Goal: Information Seeking & Learning: Learn about a topic

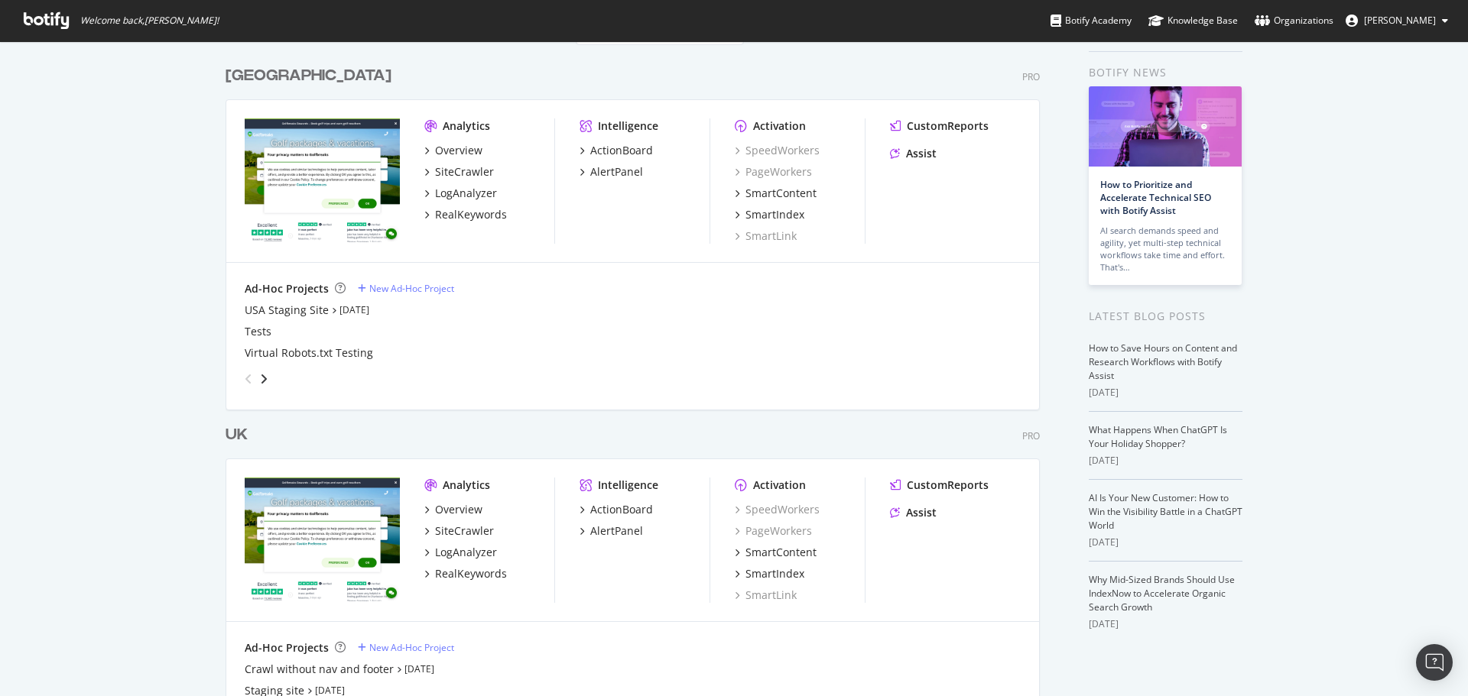
scroll to position [76, 0]
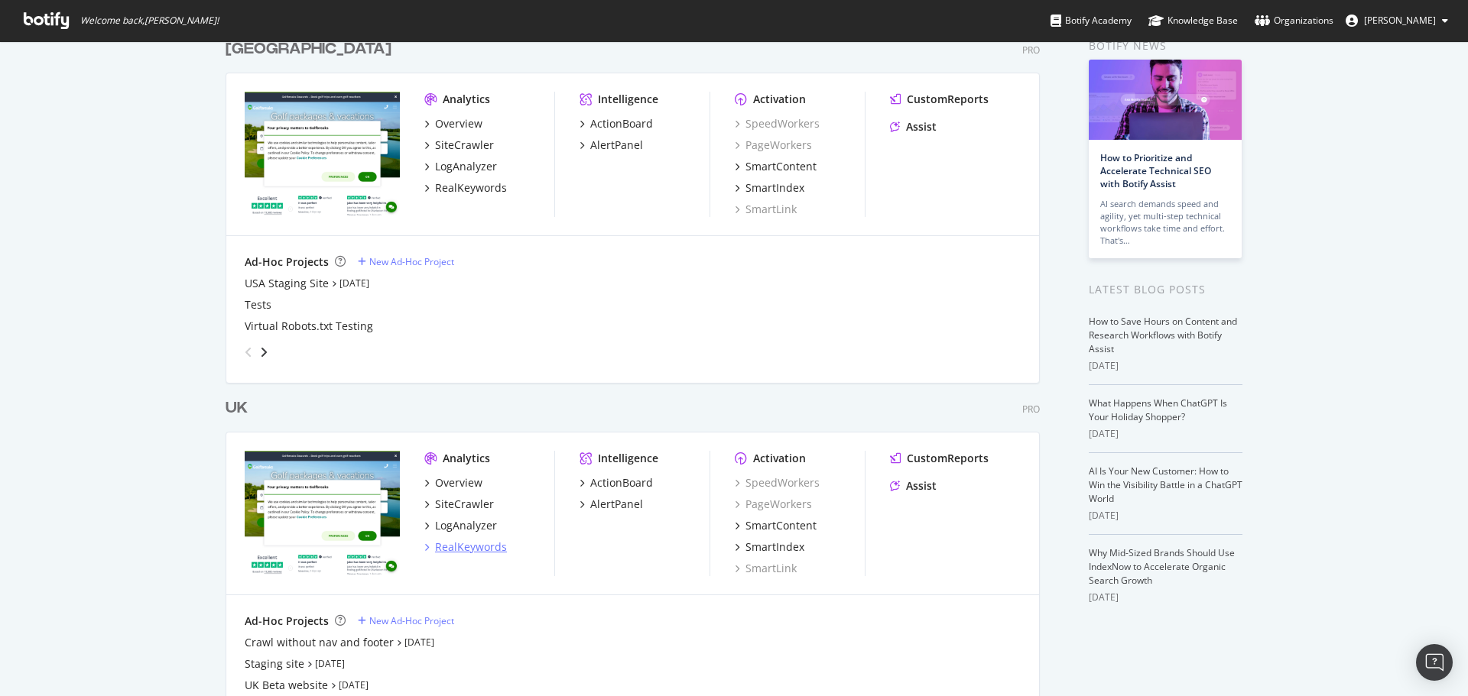
click at [465, 549] on div "RealKeywords" at bounding box center [471, 547] width 72 height 15
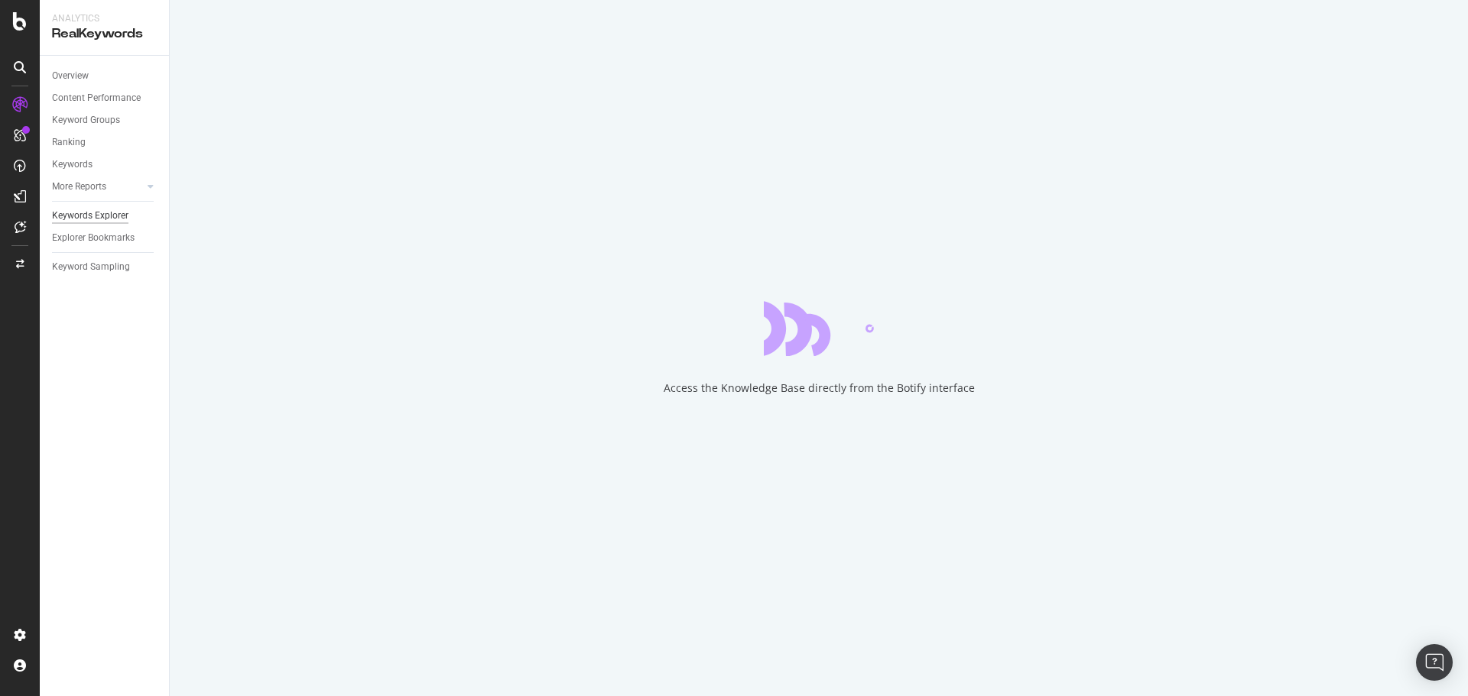
click at [96, 218] on div "Keywords Explorer" at bounding box center [90, 216] width 76 height 16
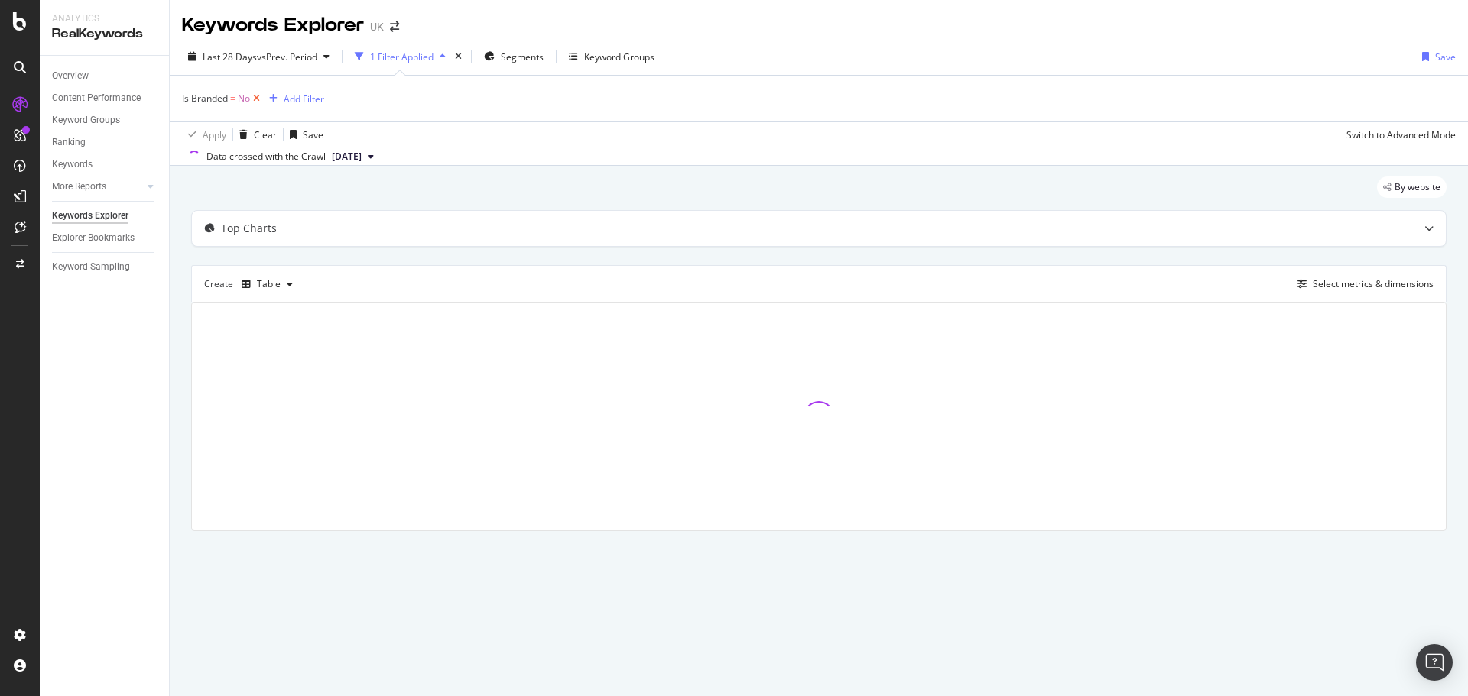
click at [255, 98] on icon at bounding box center [256, 98] width 13 height 15
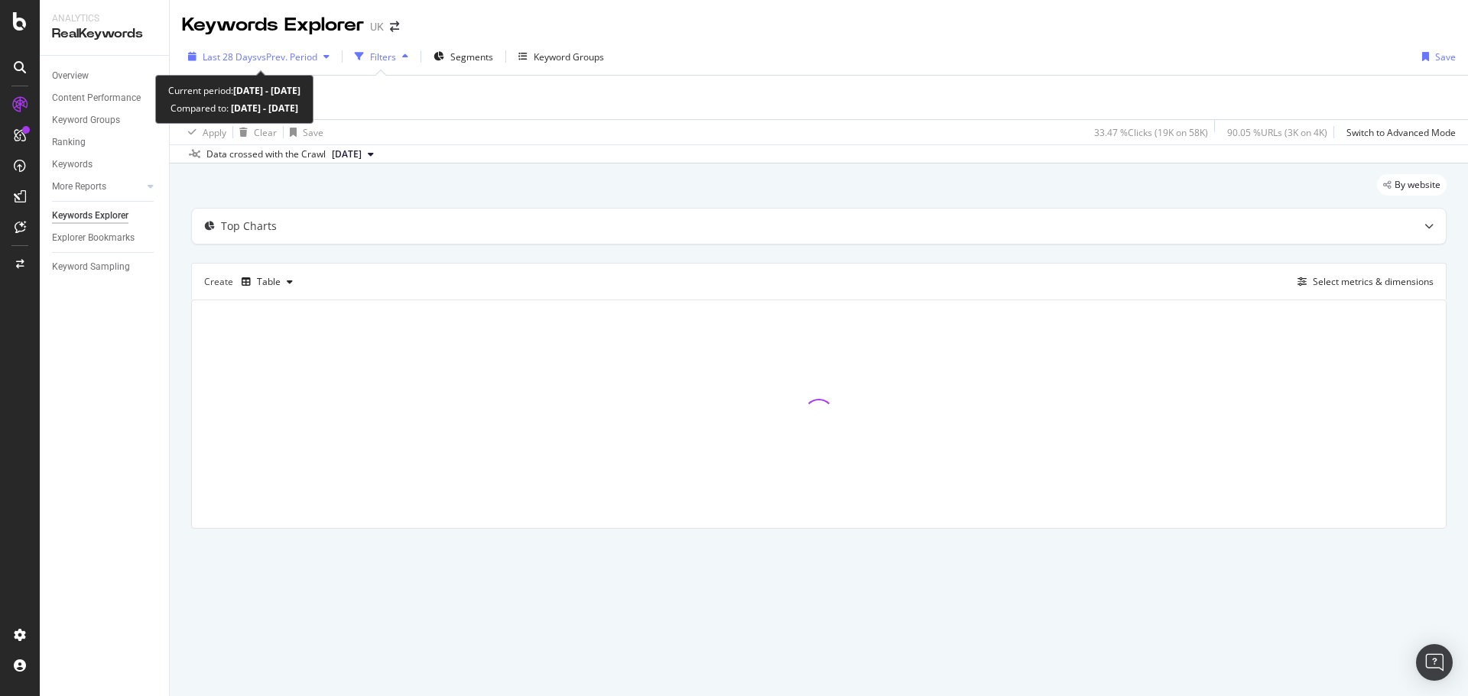
click at [303, 51] on span "vs Prev. Period" at bounding box center [287, 56] width 60 height 13
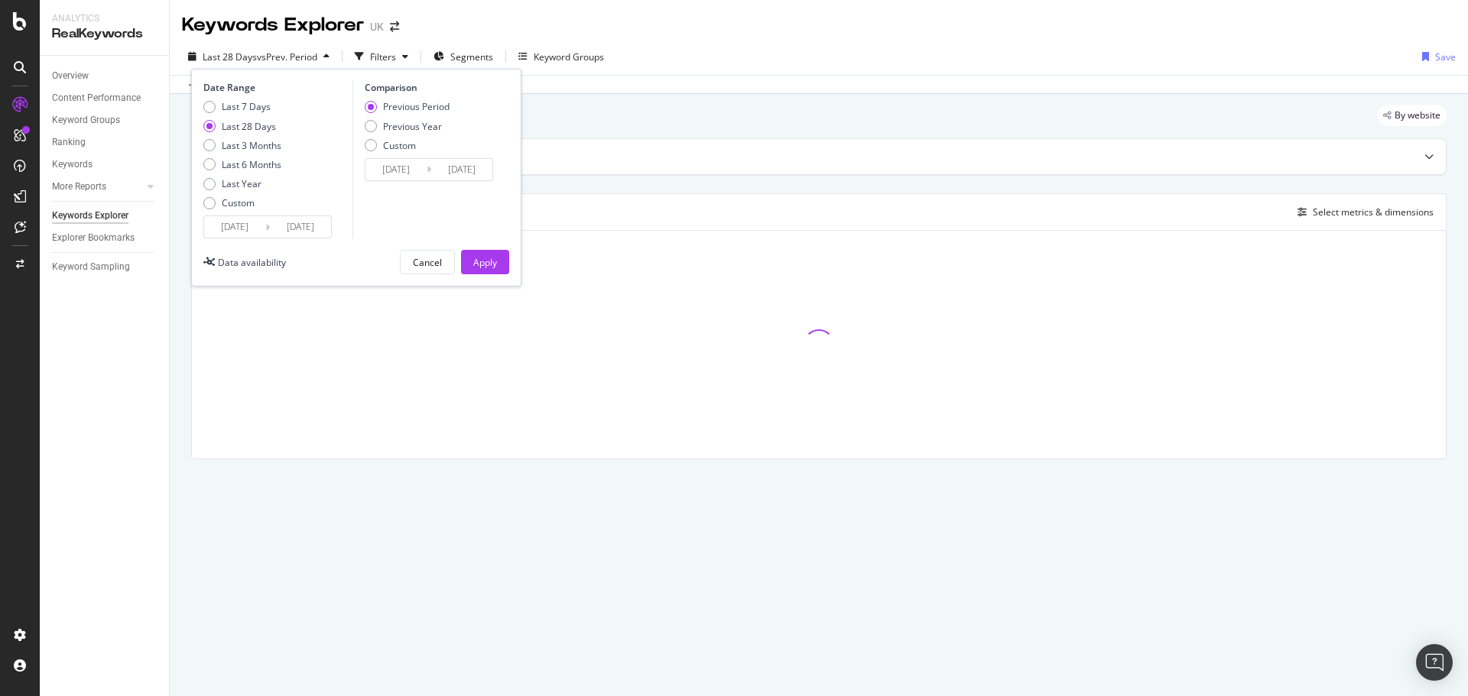
click at [257, 232] on input "[DATE]" at bounding box center [234, 226] width 61 height 21
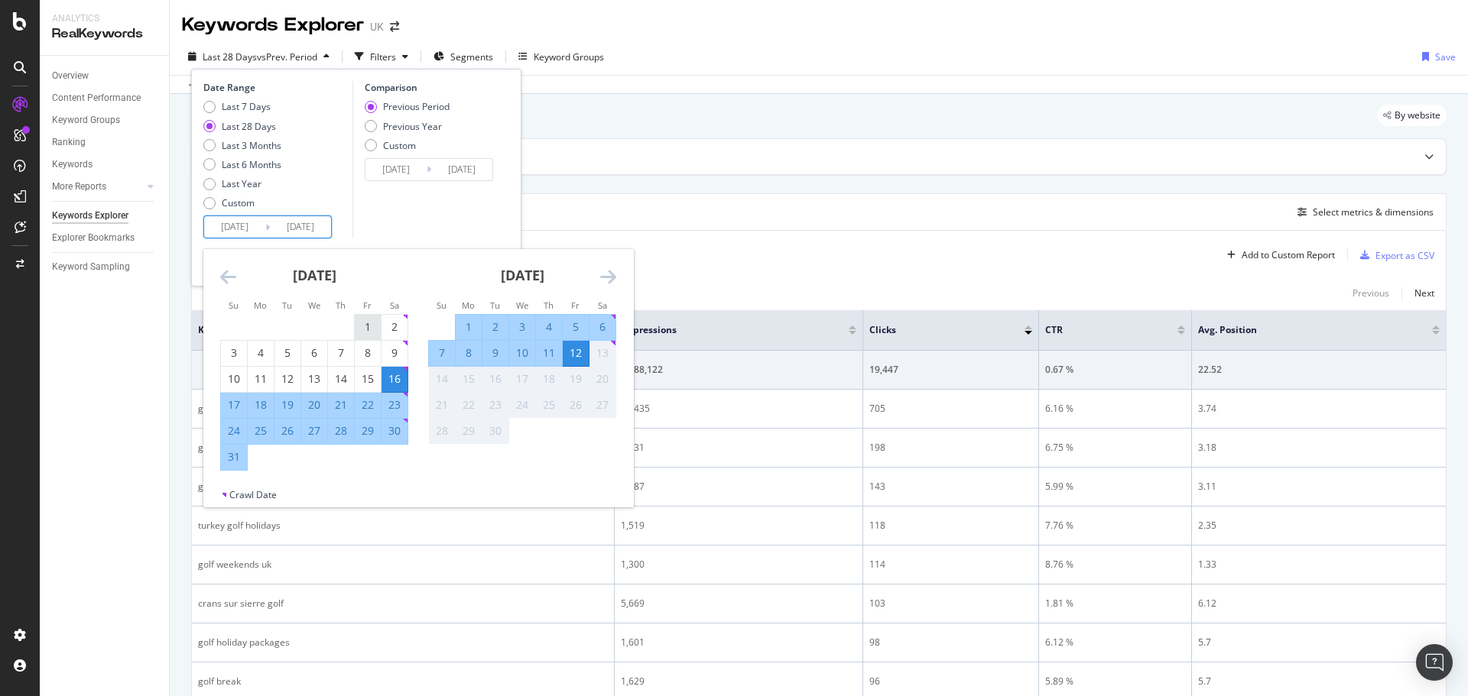
click at [358, 323] on div "1" at bounding box center [368, 327] width 26 height 15
type input "[DATE]"
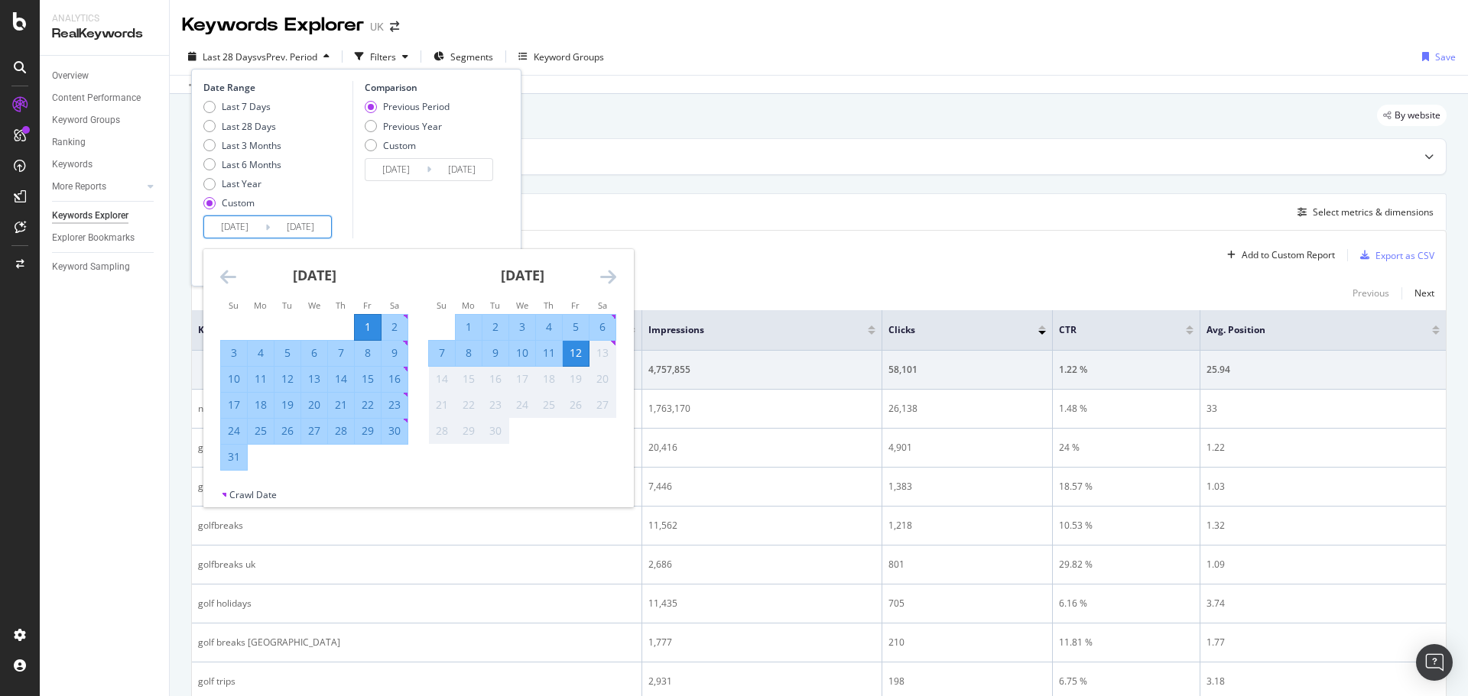
click at [234, 454] on div "31" at bounding box center [234, 456] width 26 height 15
type input "[DATE]"
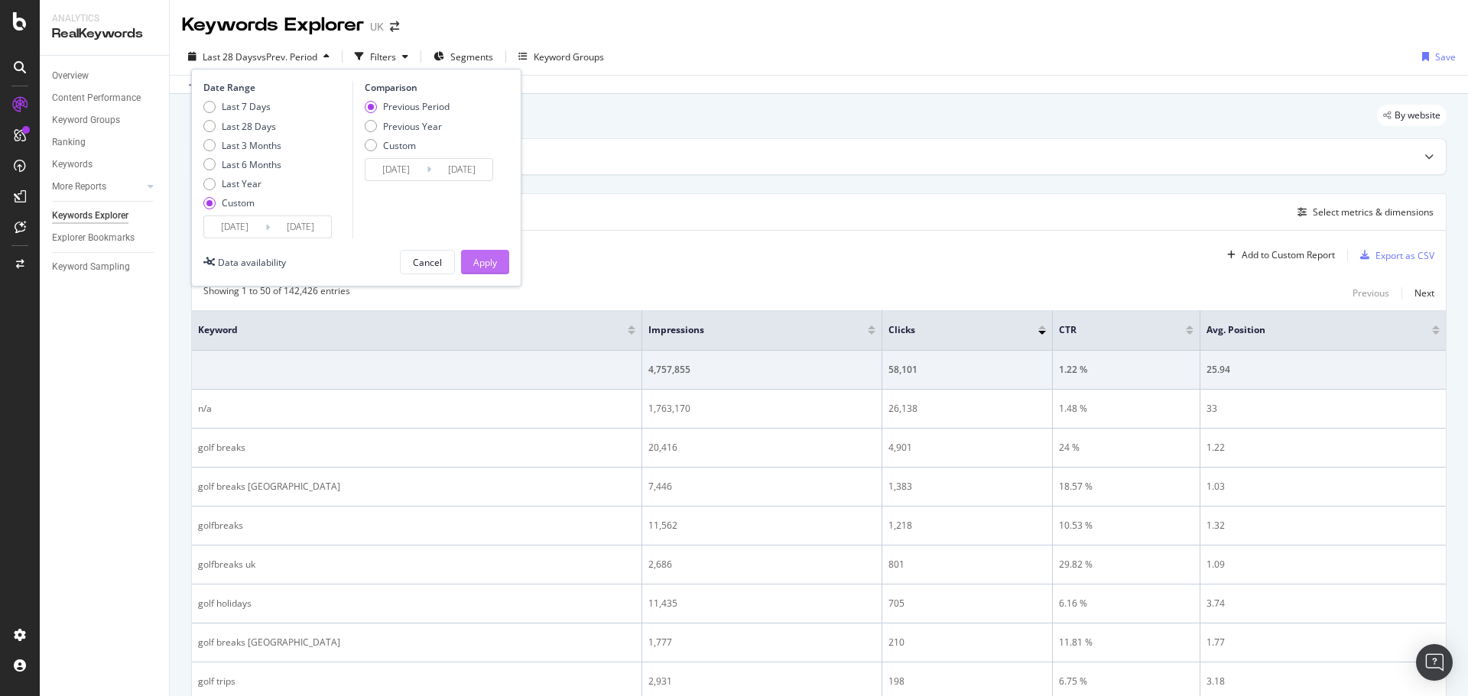
click at [462, 268] on button "Apply" at bounding box center [485, 262] width 48 height 24
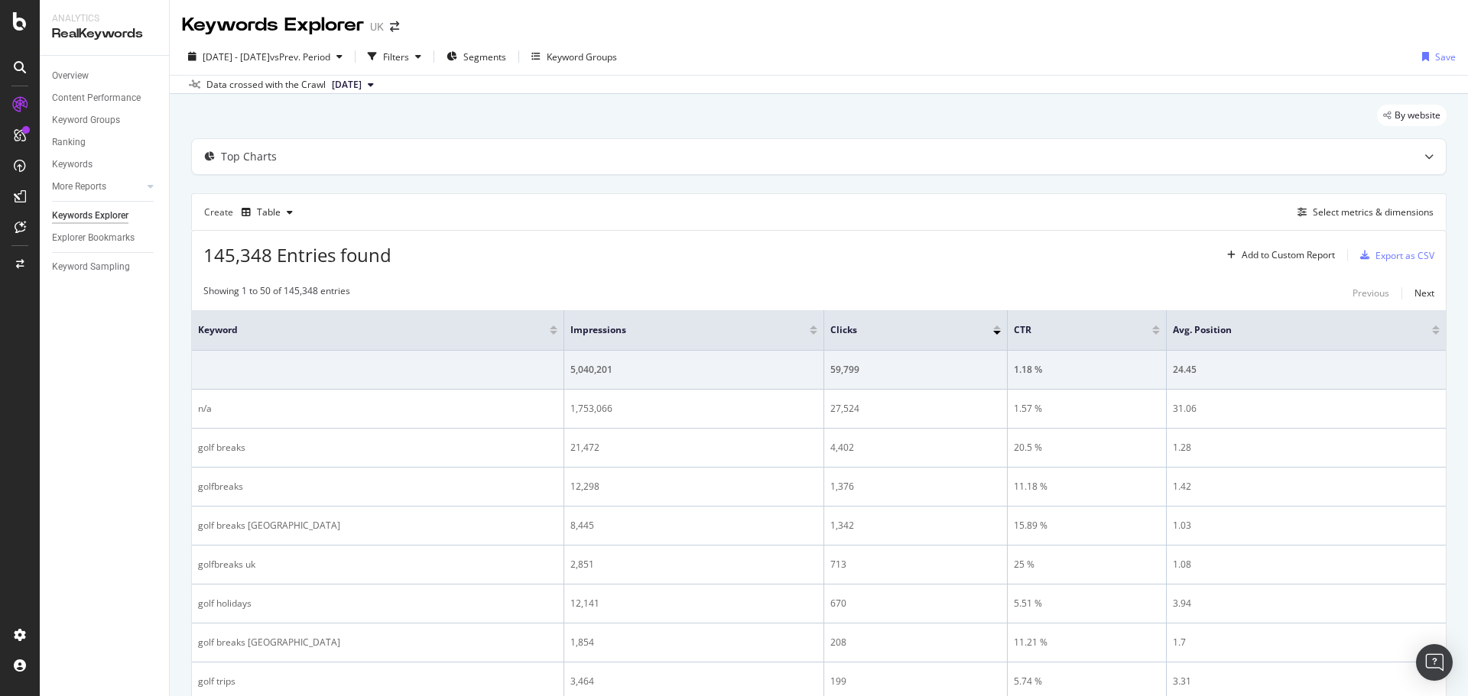
click at [1342, 200] on div "Create Table Select metrics & dimensions" at bounding box center [818, 211] width 1255 height 37
click at [1335, 210] on div "Select metrics & dimensions" at bounding box center [1372, 212] width 121 height 13
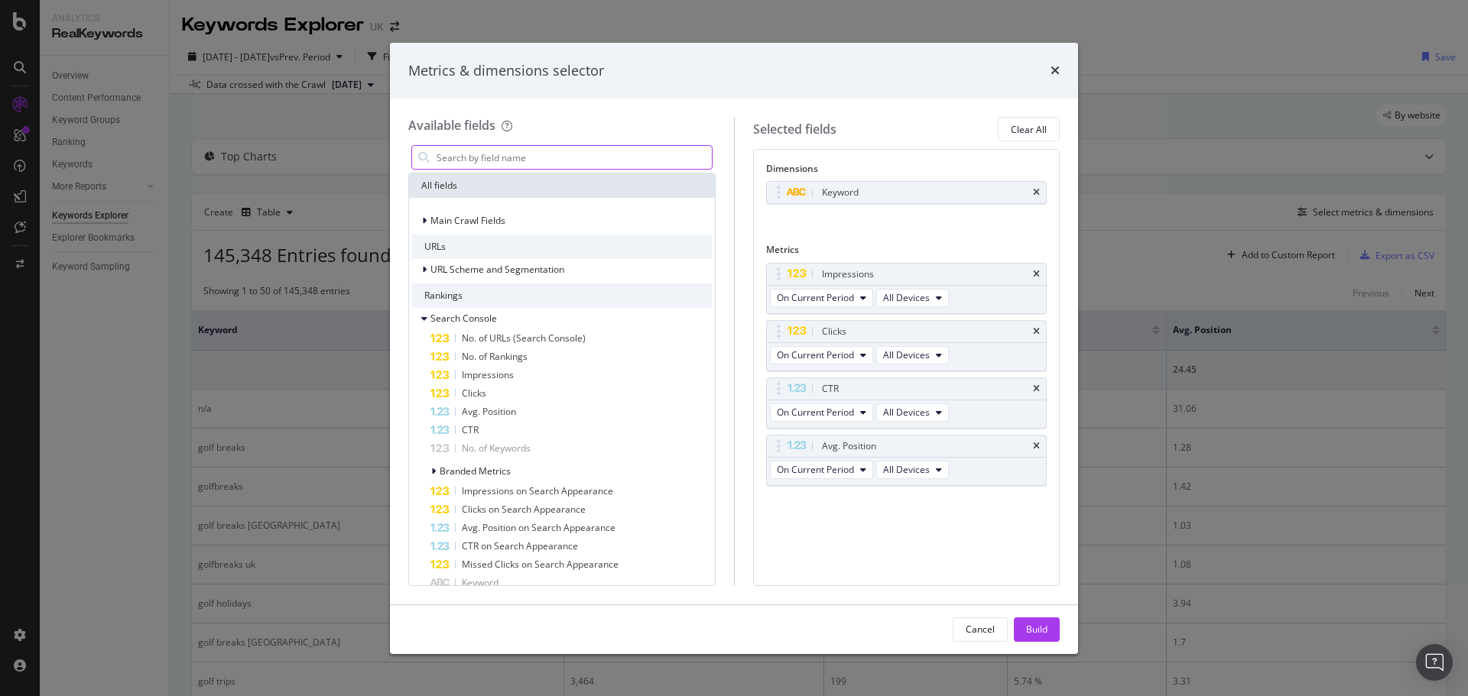
click at [596, 148] on input "modal" at bounding box center [573, 157] width 277 height 23
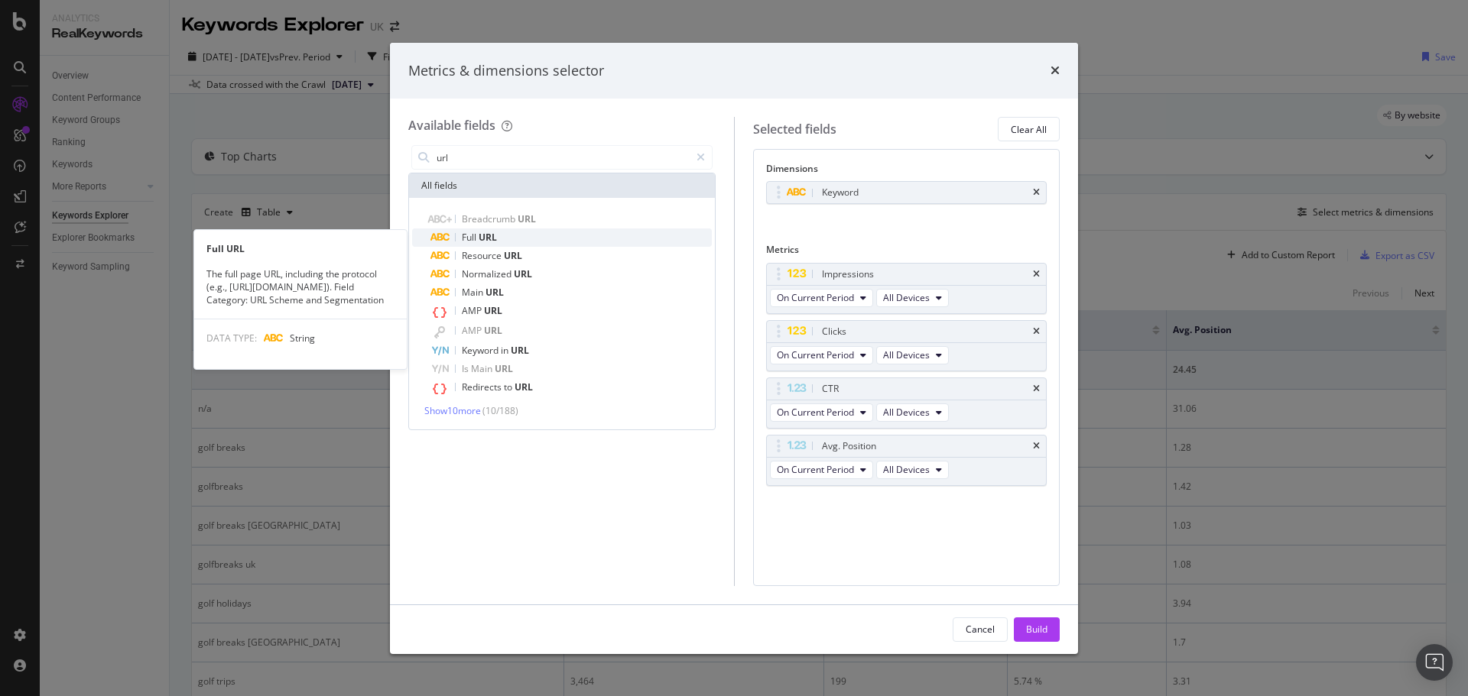
type input "url"
click at [468, 236] on span "Full" at bounding box center [470, 237] width 17 height 13
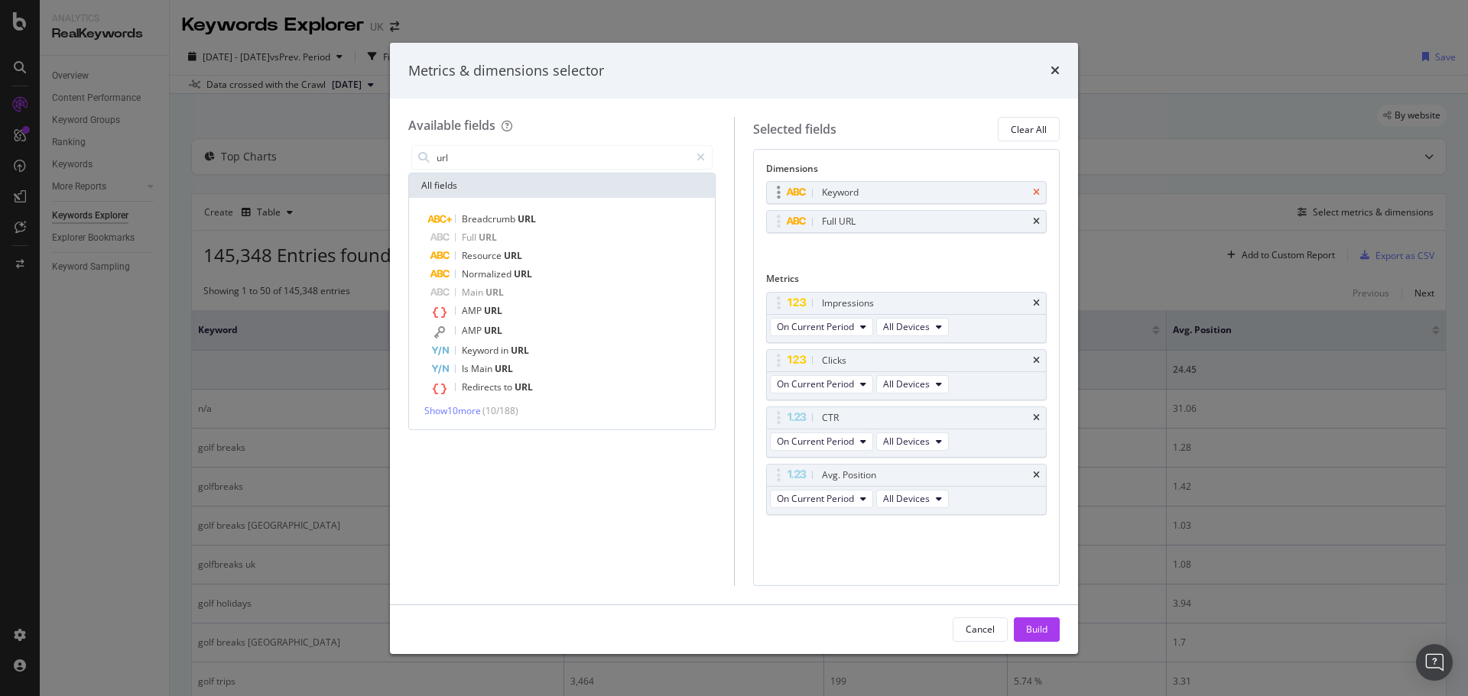
click at [1036, 190] on icon "times" at bounding box center [1036, 192] width 7 height 9
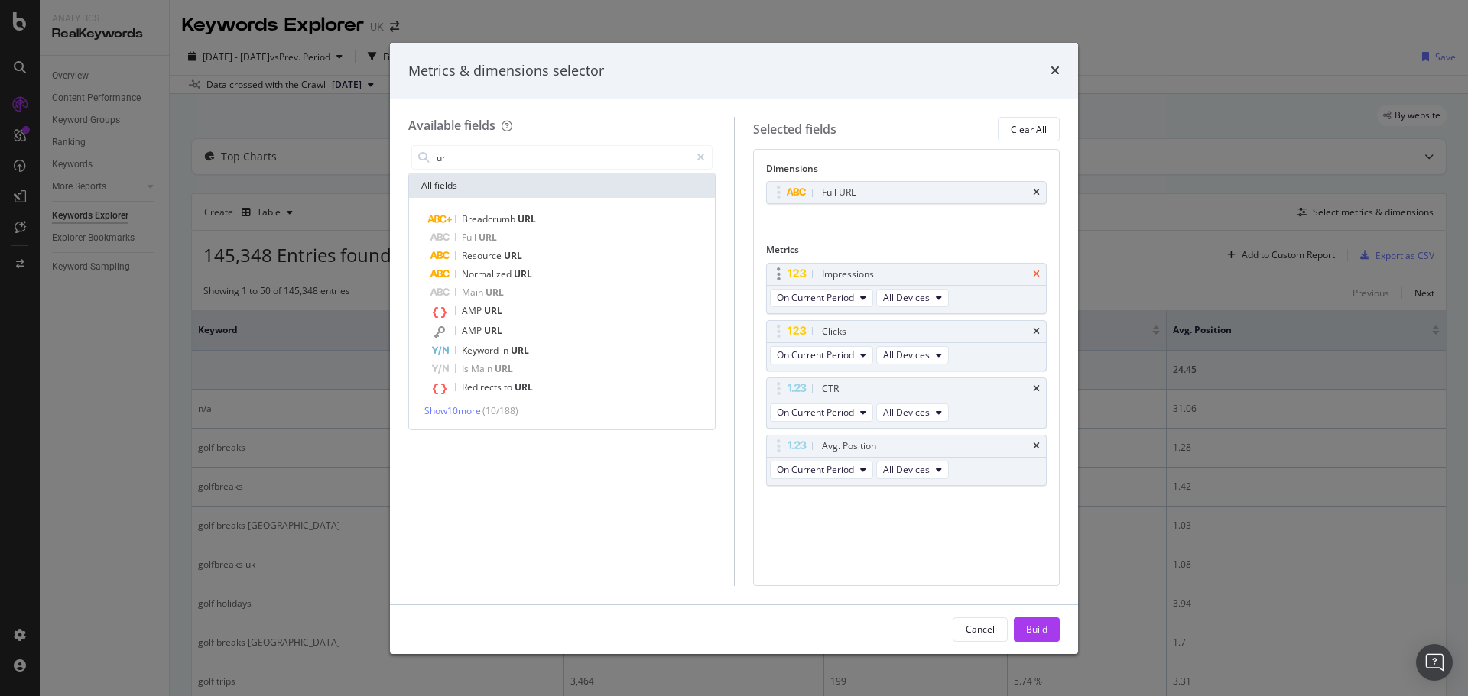
click at [1034, 278] on icon "times" at bounding box center [1036, 274] width 7 height 9
click at [1037, 328] on icon "times" at bounding box center [1036, 331] width 7 height 9
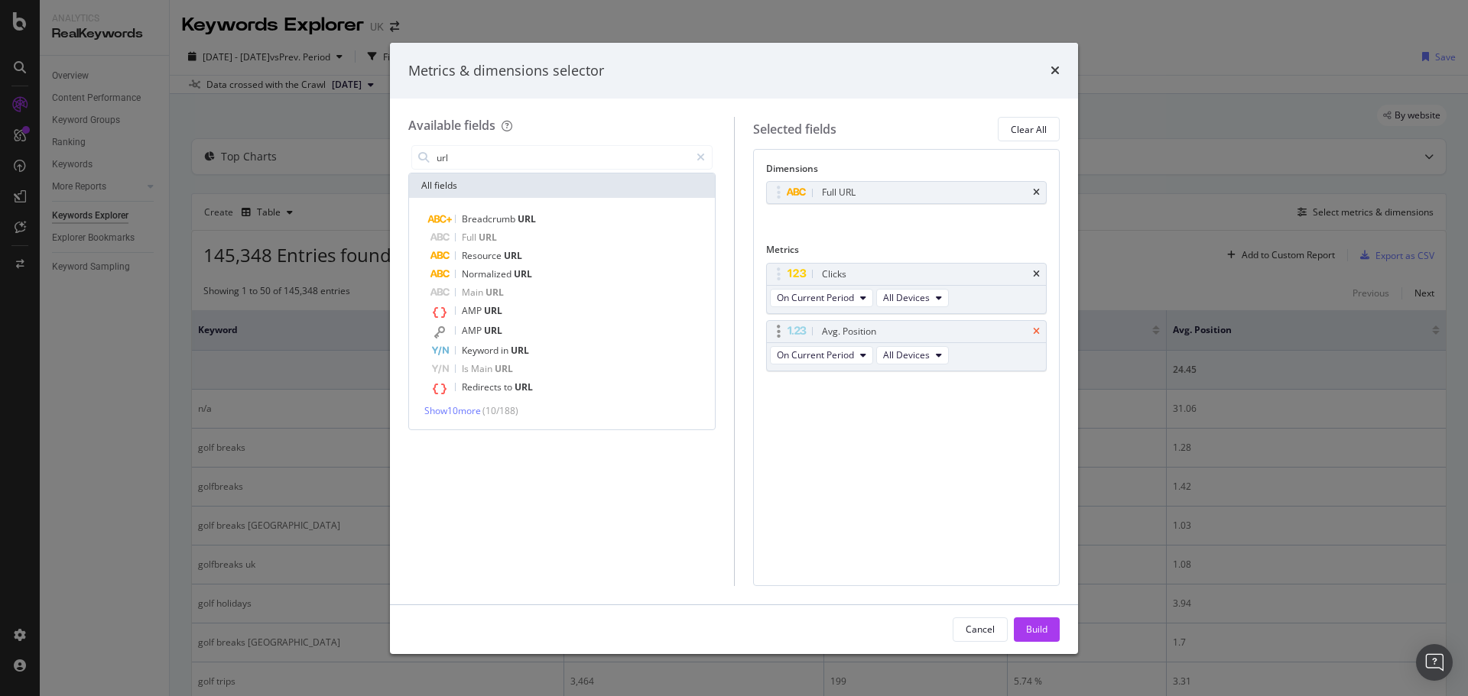
click at [1036, 334] on icon "times" at bounding box center [1036, 331] width 7 height 9
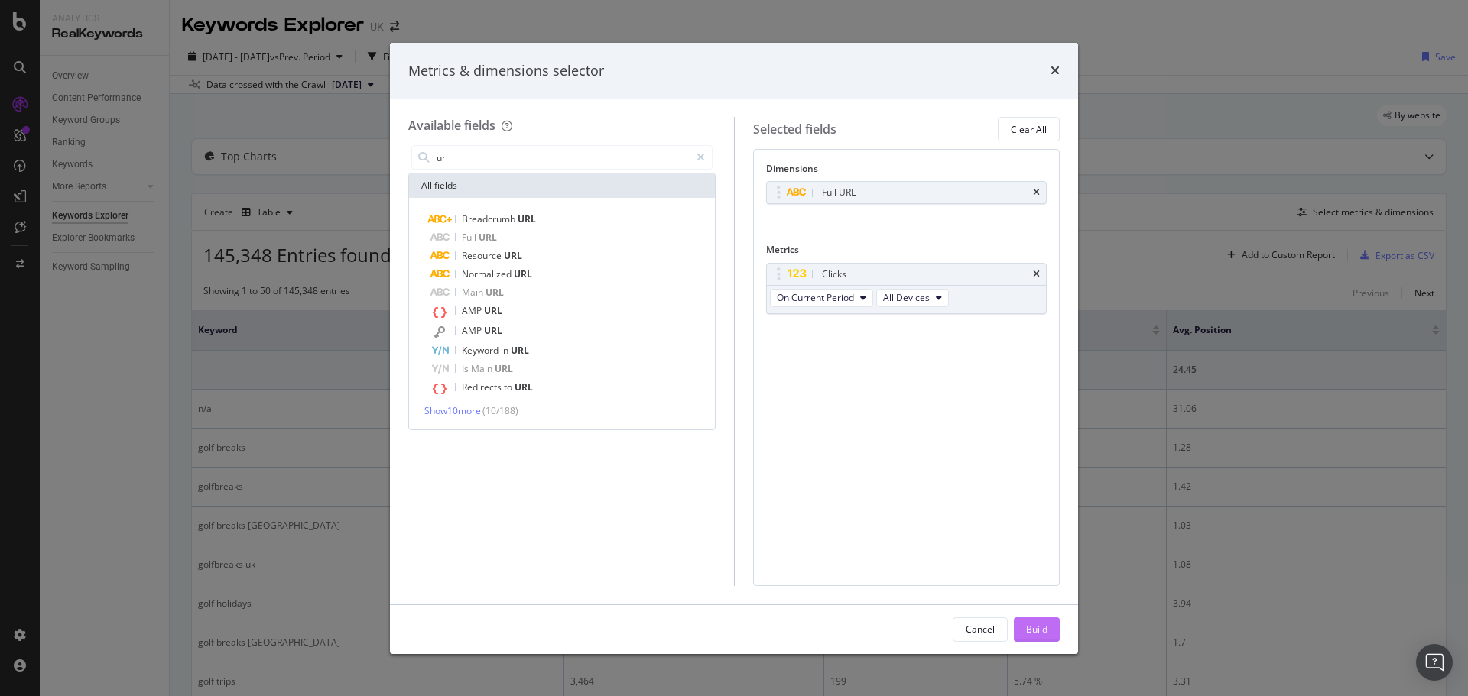
click at [1043, 627] on div "Build" at bounding box center [1036, 629] width 21 height 13
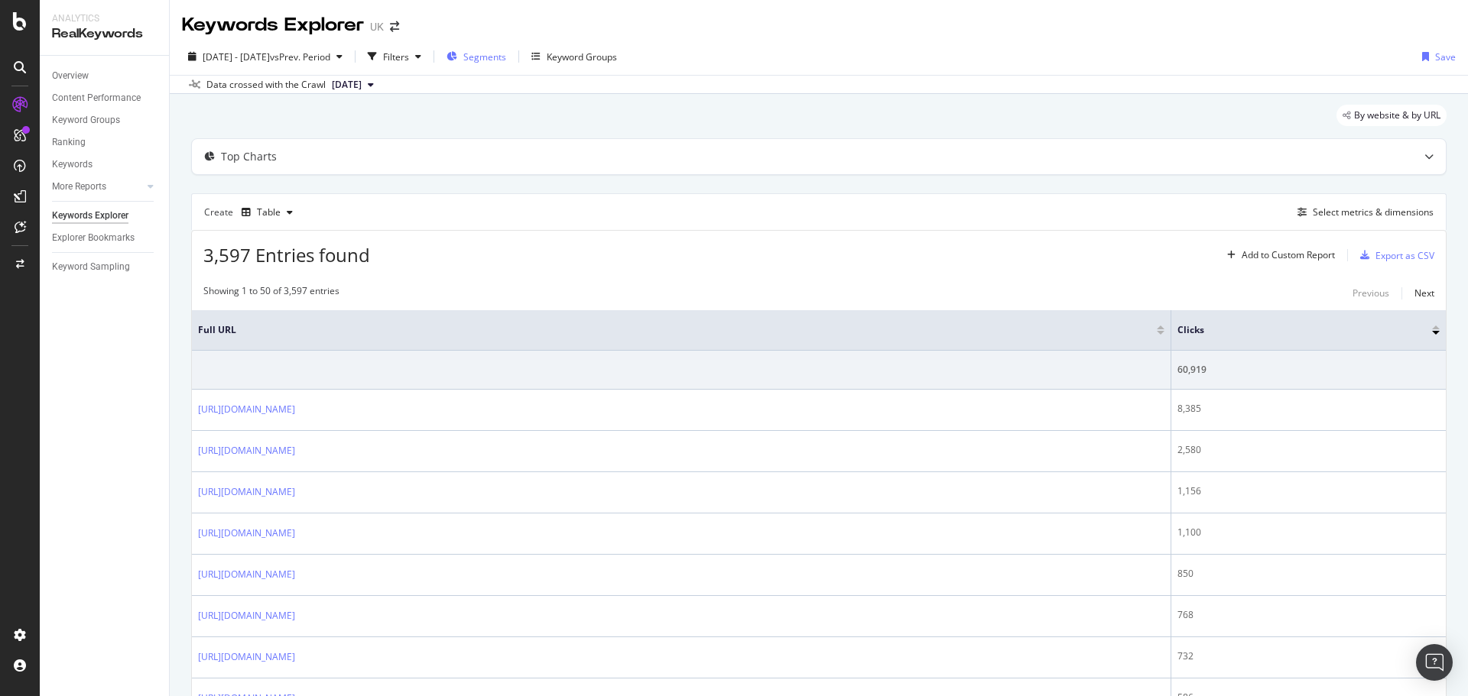
click at [506, 55] on span "Segments" at bounding box center [484, 56] width 43 height 13
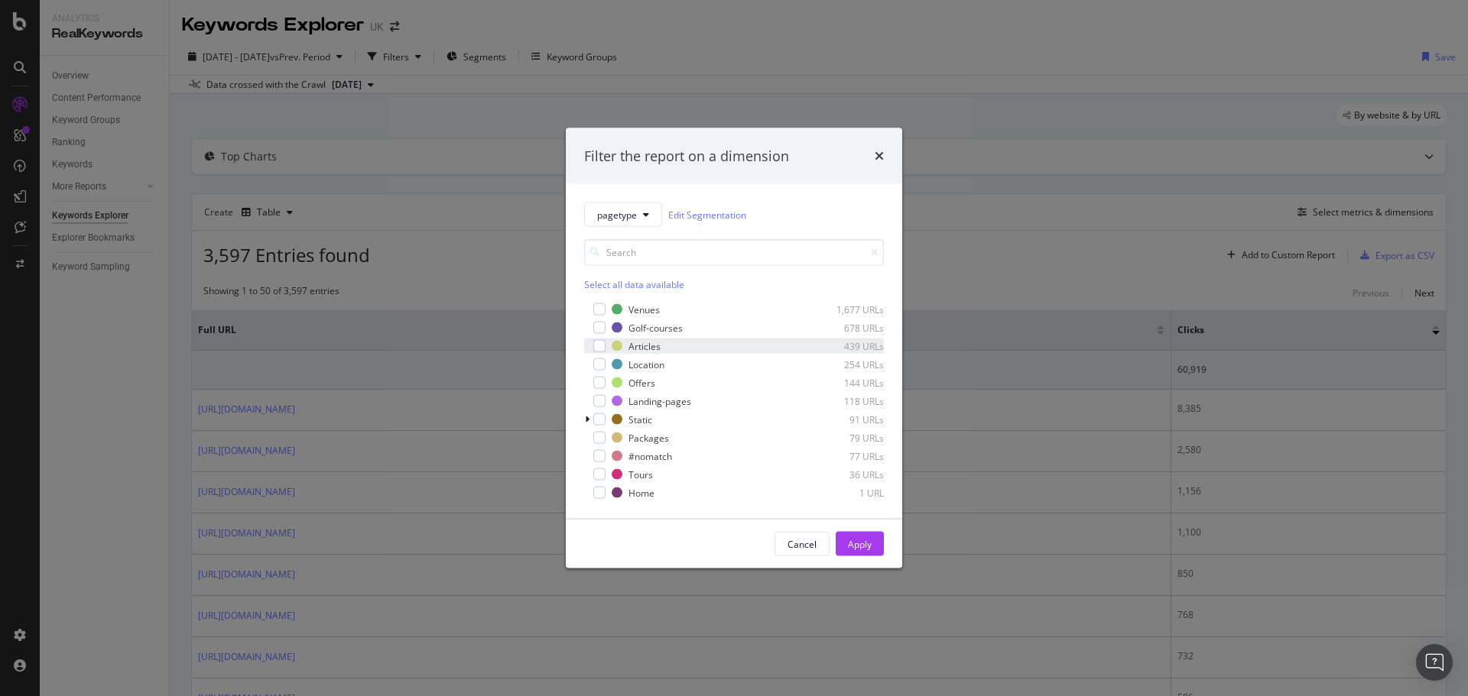
click at [598, 352] on div "Articles 439 URLs" at bounding box center [734, 346] width 300 height 15
click at [875, 552] on button "Apply" at bounding box center [859, 544] width 48 height 24
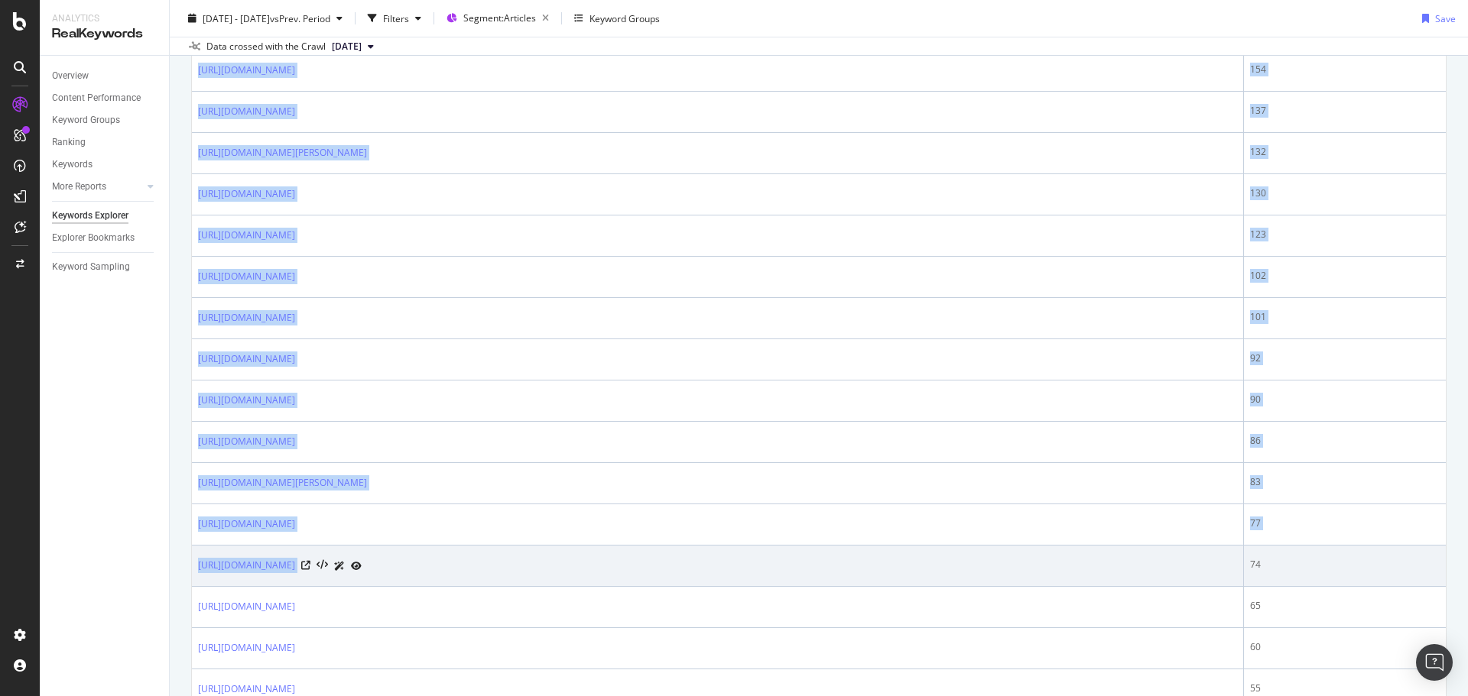
scroll to position [612, 0]
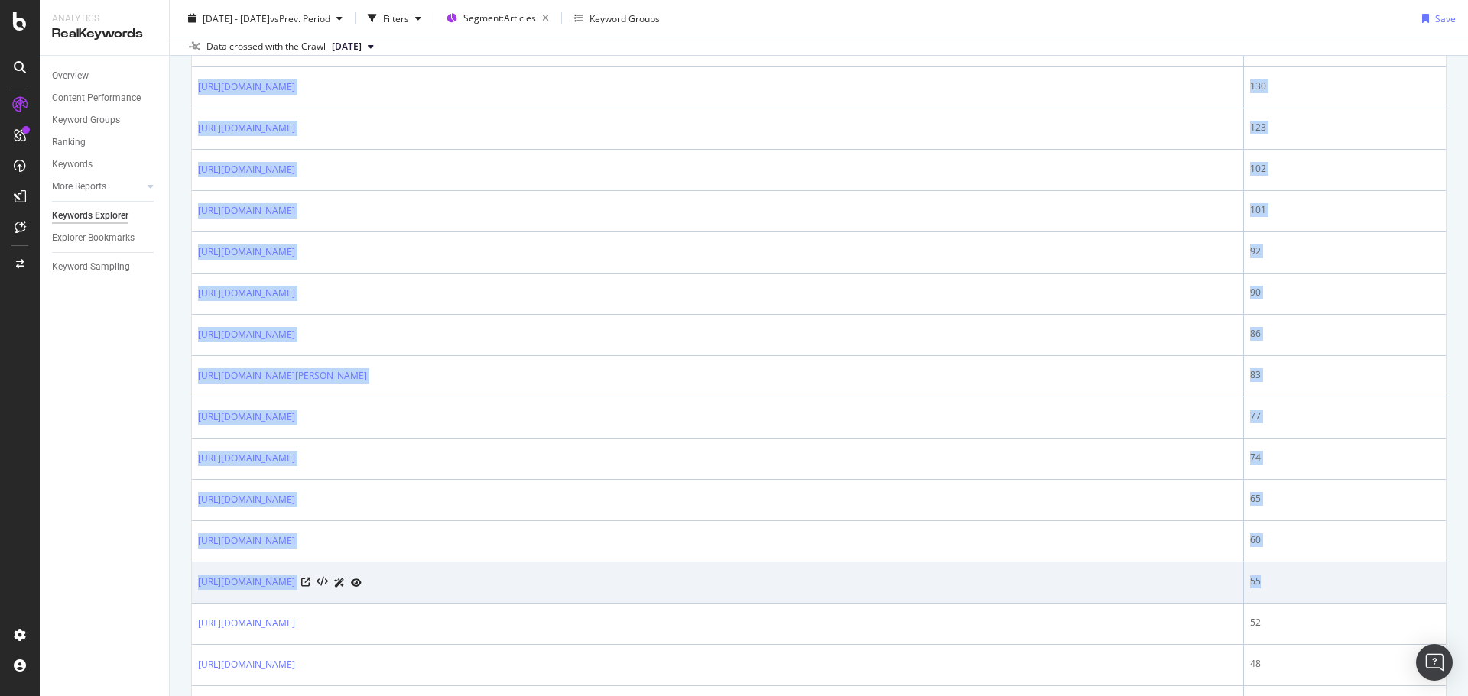
drag, startPoint x: 190, startPoint y: 330, endPoint x: 1297, endPoint y: 582, distance: 1135.2
click at [1297, 582] on div "By URL Top Charts Create Table Select metrics & dimensions 439 Entries found Ad…" at bounding box center [819, 706] width 1298 height 2447
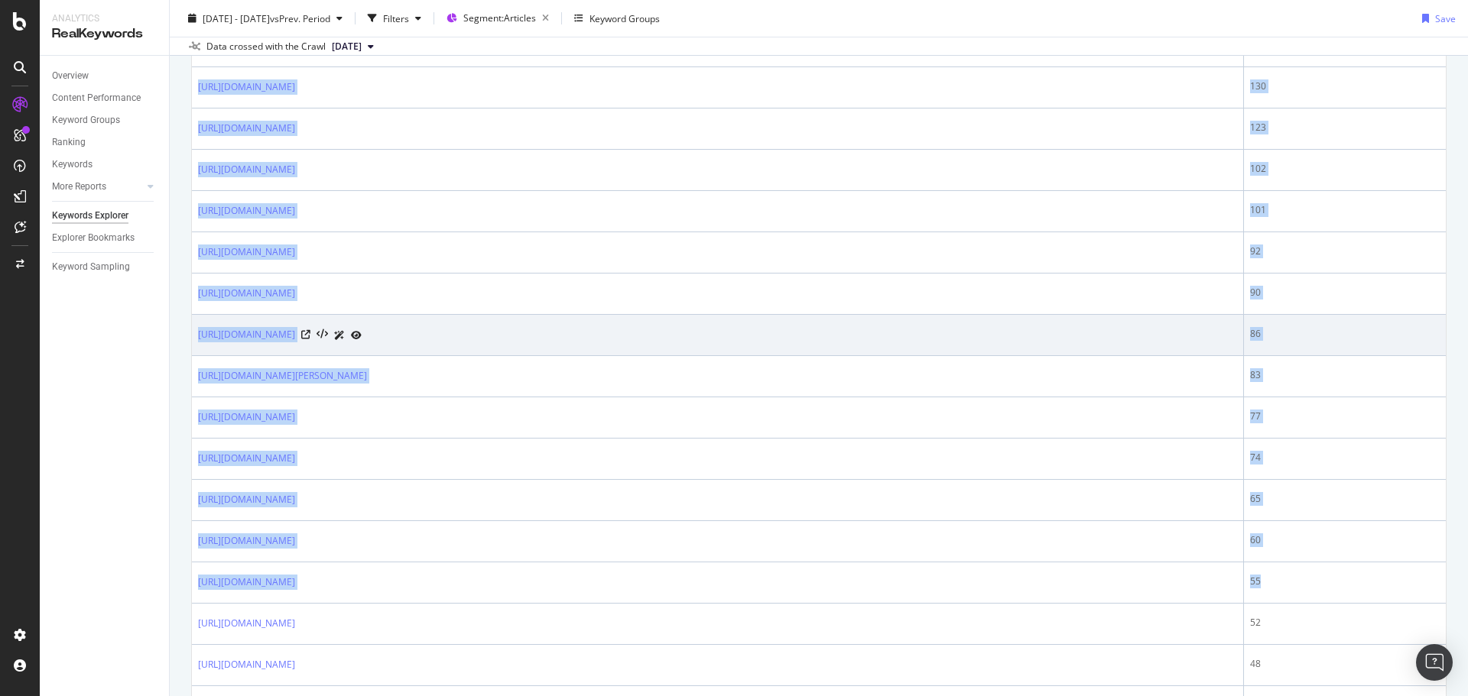
copy table "Full URL Clicks 5,064 [URL][DOMAIN_NAME] 455 [URL][DOMAIN_NAME] 404 [URL][DOMAI…"
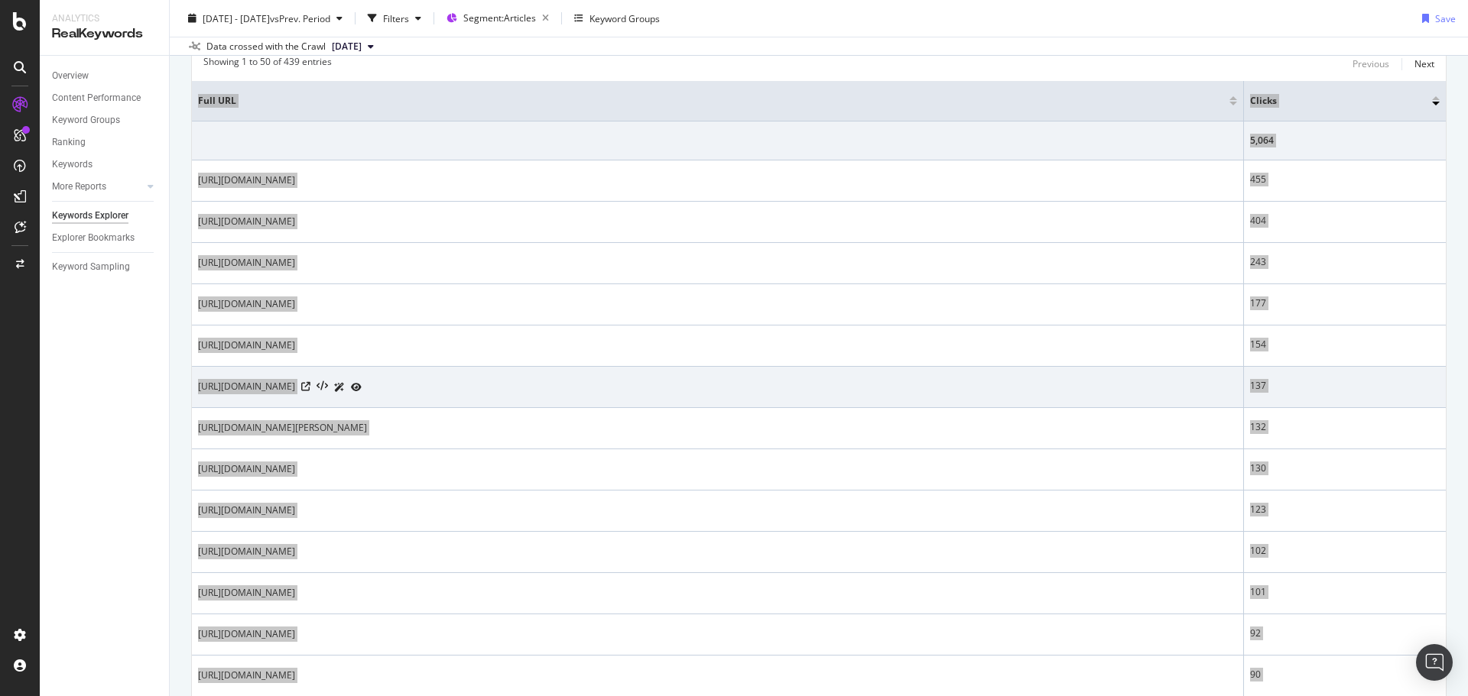
scroll to position [0, 0]
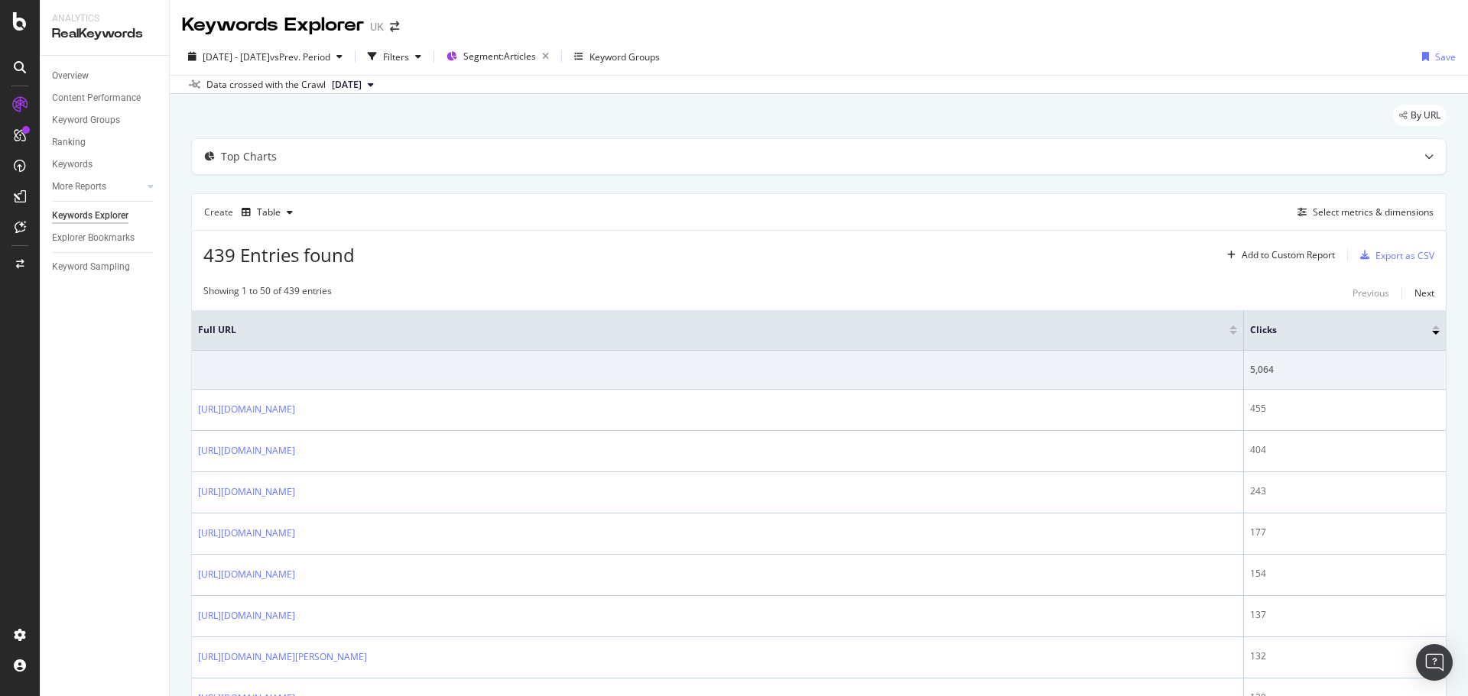
click at [545, 257] on div "439 Entries found Add to Custom Report Export as CSV" at bounding box center [819, 249] width 1254 height 37
